Goal: Complete application form

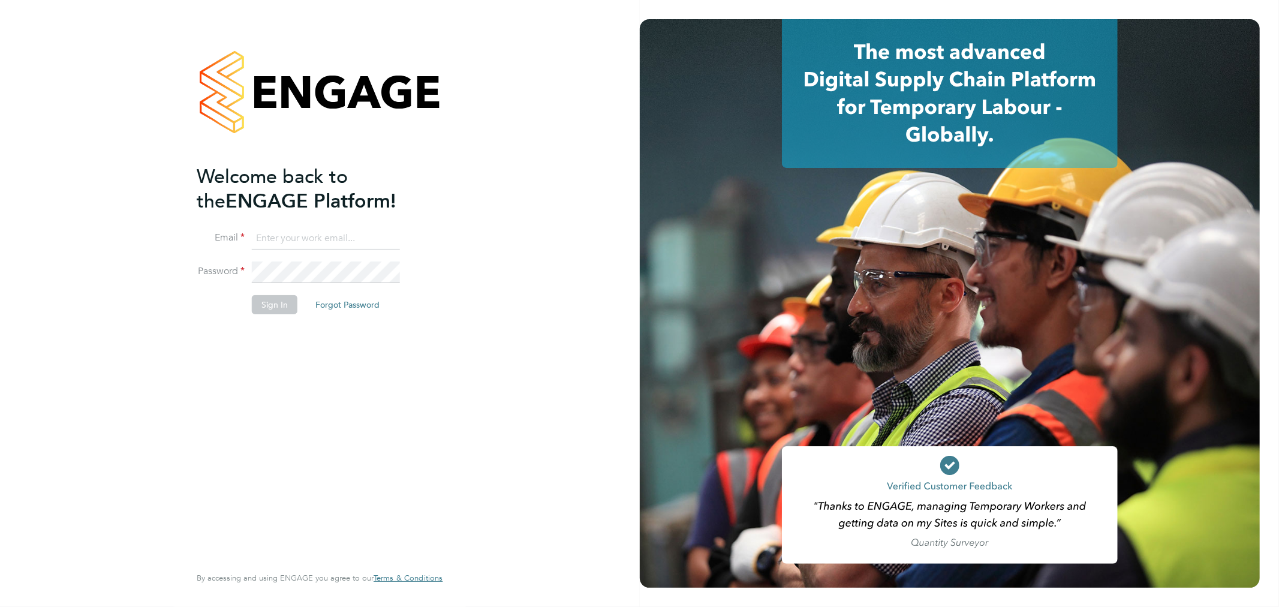
type input "[PERSON_NAME][EMAIL_ADDRESS][DOMAIN_NAME]"
click at [275, 306] on button "Sign In" at bounding box center [275, 304] width 46 height 19
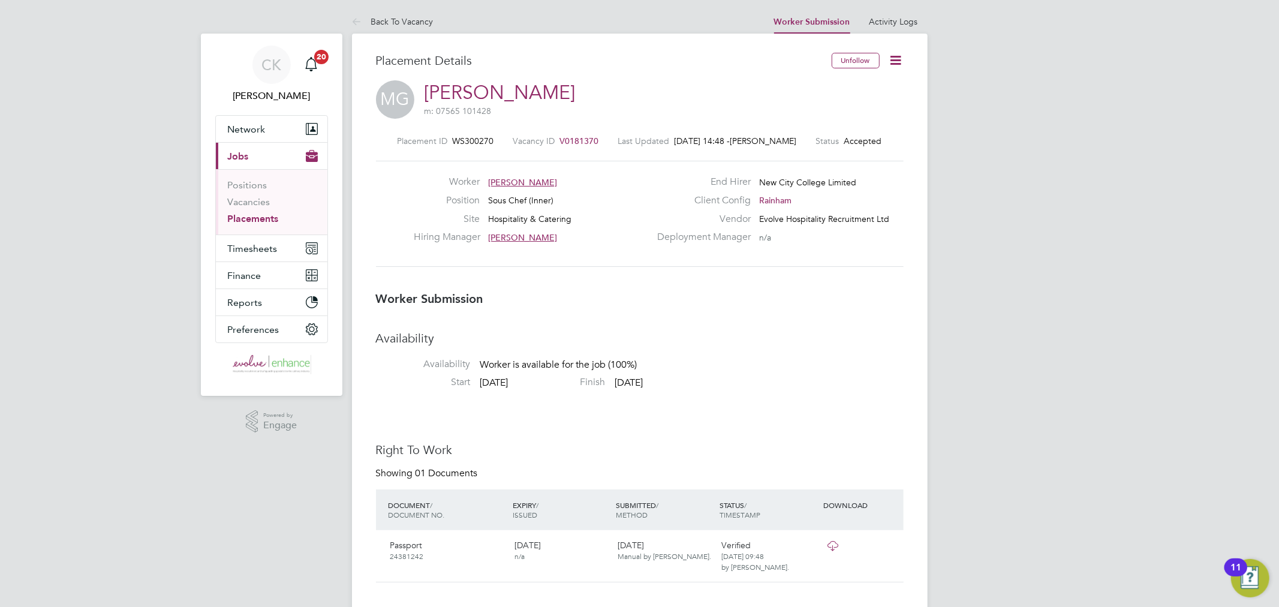
click at [898, 65] on icon at bounding box center [896, 60] width 15 height 15
click at [804, 140] on li "Confirm" at bounding box center [845, 146] width 111 height 17
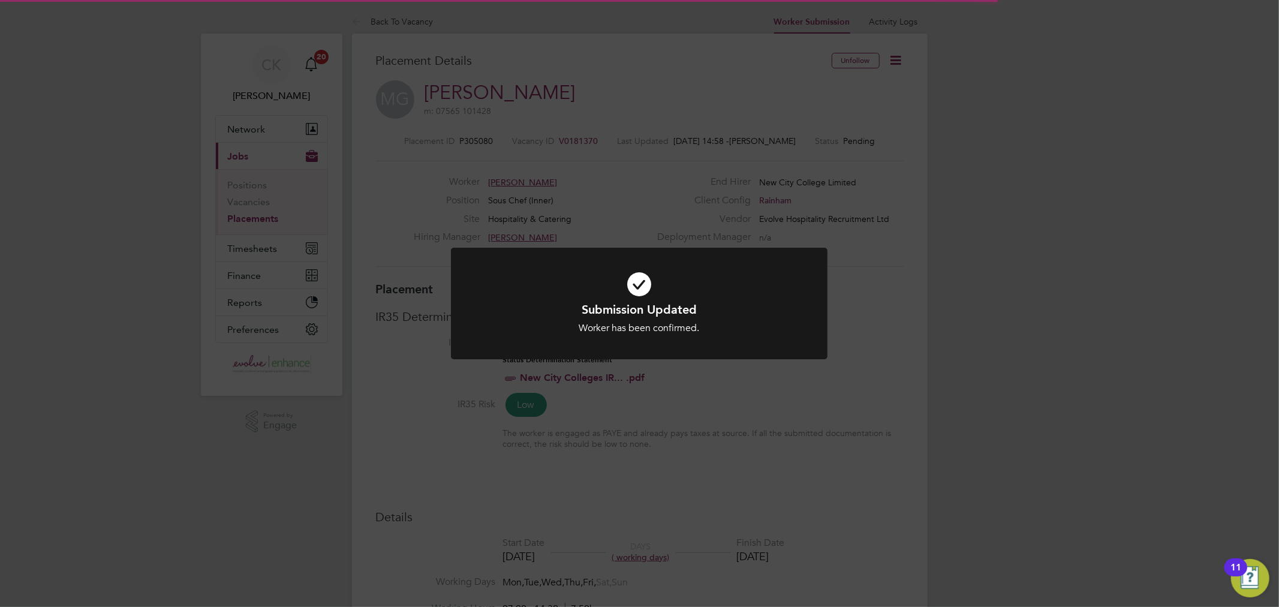
scroll to position [27, 528]
click at [645, 285] on icon at bounding box center [639, 284] width 312 height 47
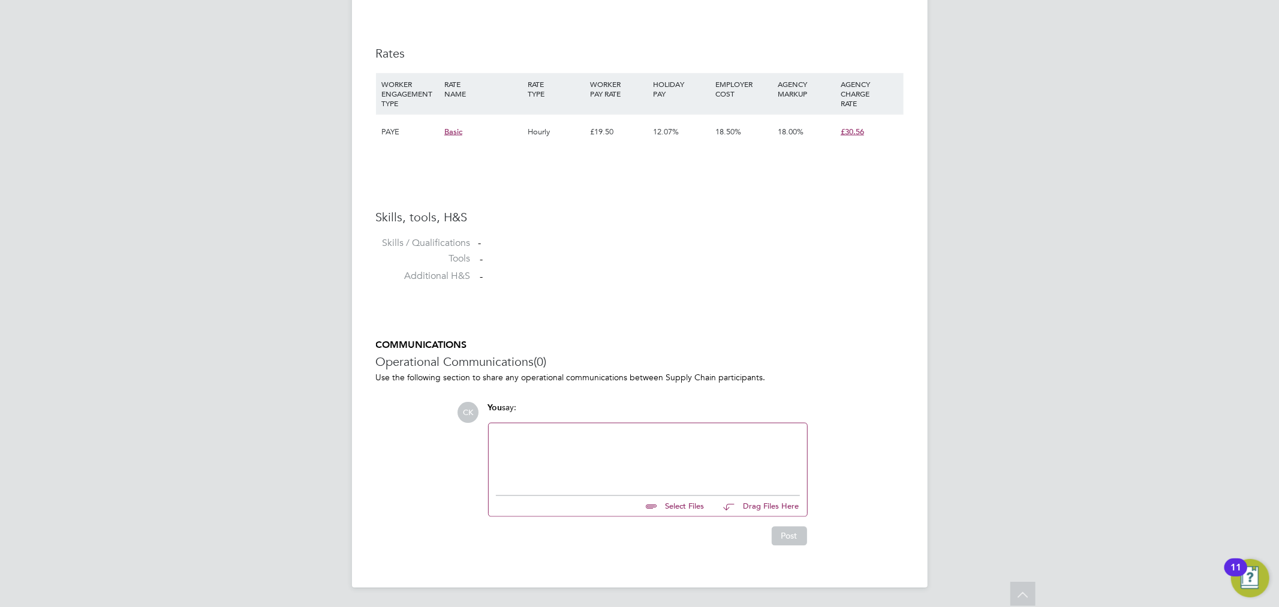
click at [667, 505] on input "file" at bounding box center [710, 504] width 180 height 17
type input "C:\fakepath\Martynas Gricius NCC Candidate Vetting Form - New.pdf"
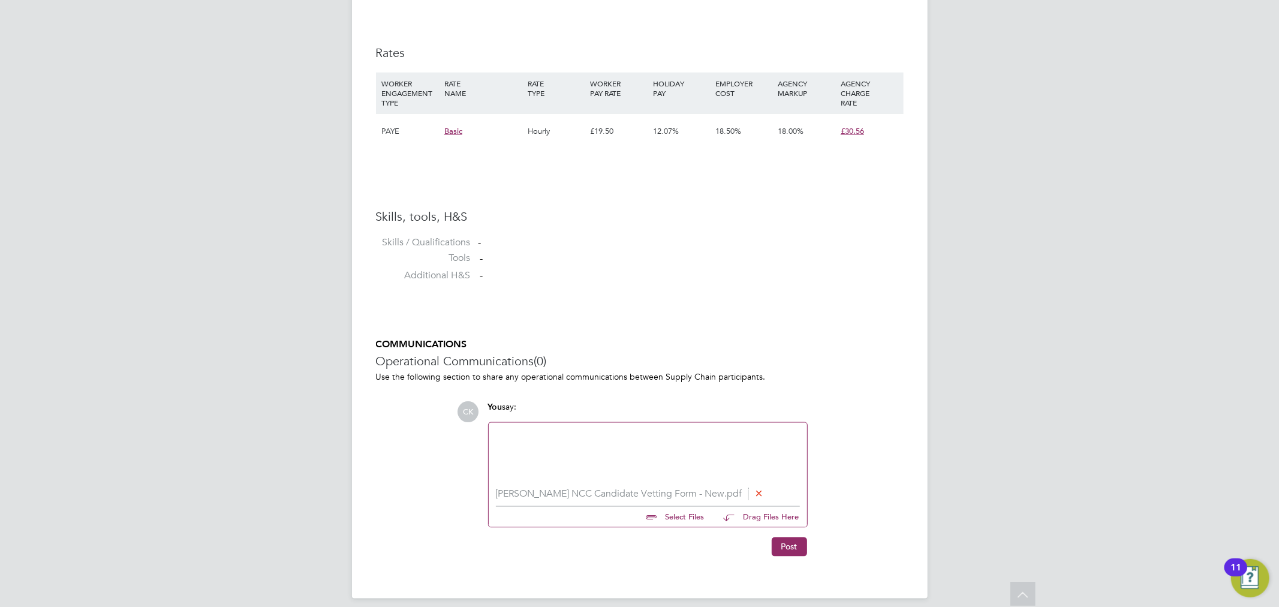
click at [543, 456] on div at bounding box center [648, 456] width 304 height 52
click at [793, 543] on button "Post" at bounding box center [789, 546] width 35 height 19
